Goal: Information Seeking & Learning: Learn about a topic

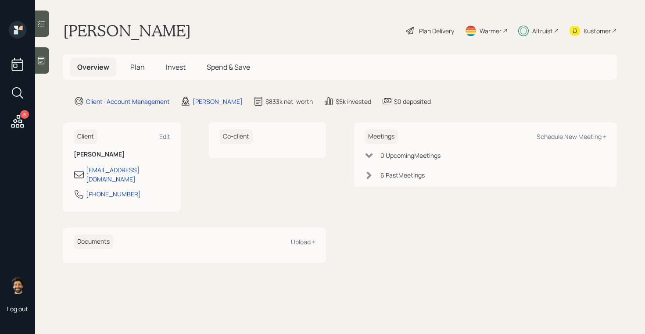
click at [164, 64] on h5 "Invest" at bounding box center [176, 67] width 34 height 19
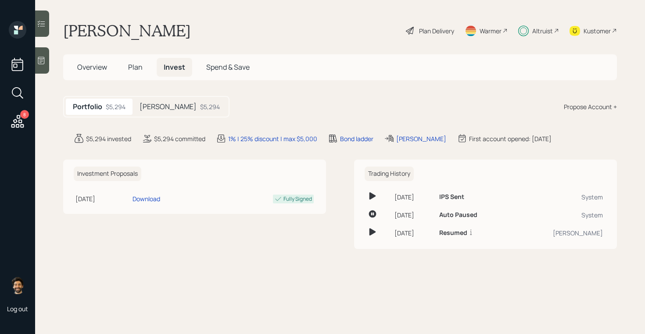
click at [140, 66] on span "Plan" at bounding box center [135, 67] width 14 height 10
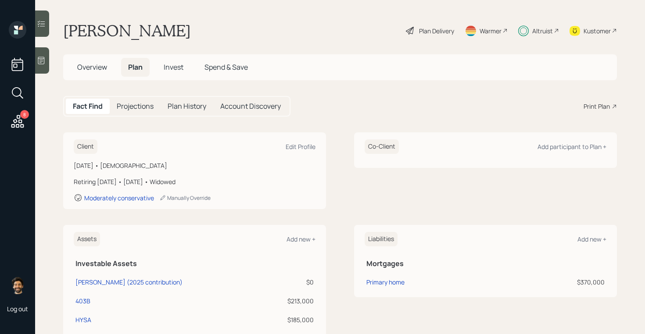
click at [174, 62] on h5 "Invest" at bounding box center [174, 67] width 34 height 19
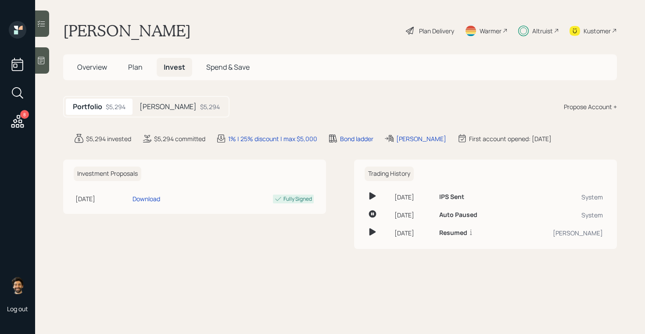
click at [167, 72] on span "Invest" at bounding box center [174, 67] width 21 height 10
click at [156, 101] on div "[PERSON_NAME] $5,294" at bounding box center [179, 107] width 94 height 16
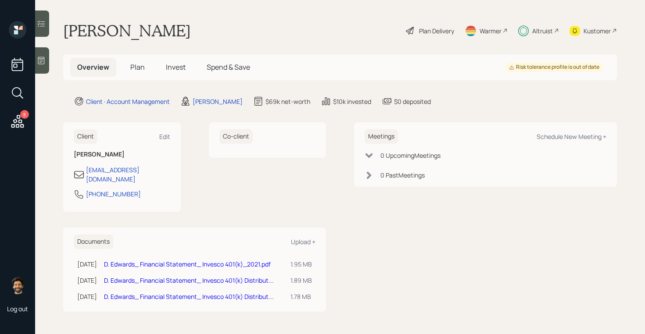
click at [164, 68] on h5 "Invest" at bounding box center [176, 67] width 34 height 19
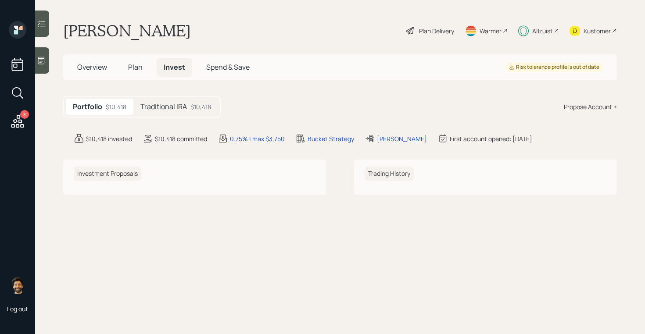
click at [161, 111] on h5 "Traditional IRA" at bounding box center [163, 107] width 47 height 8
